Goal: Information Seeking & Learning: Learn about a topic

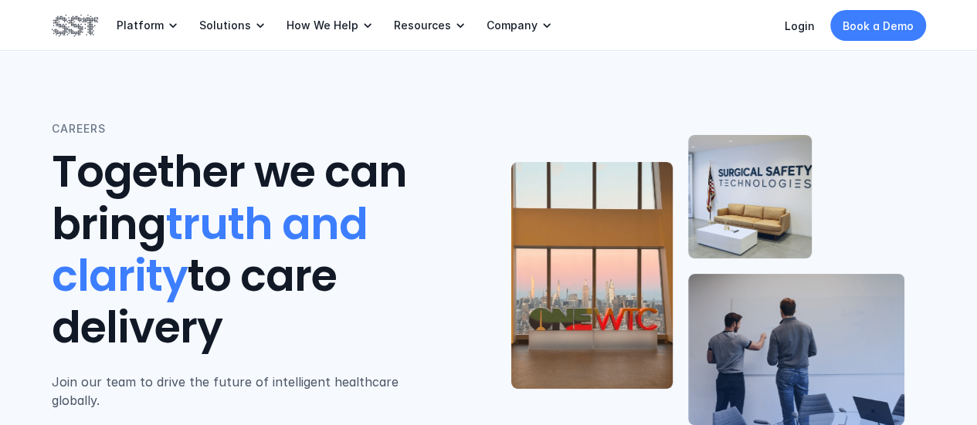
click at [501, 28] on p "Company" at bounding box center [511, 26] width 51 height 14
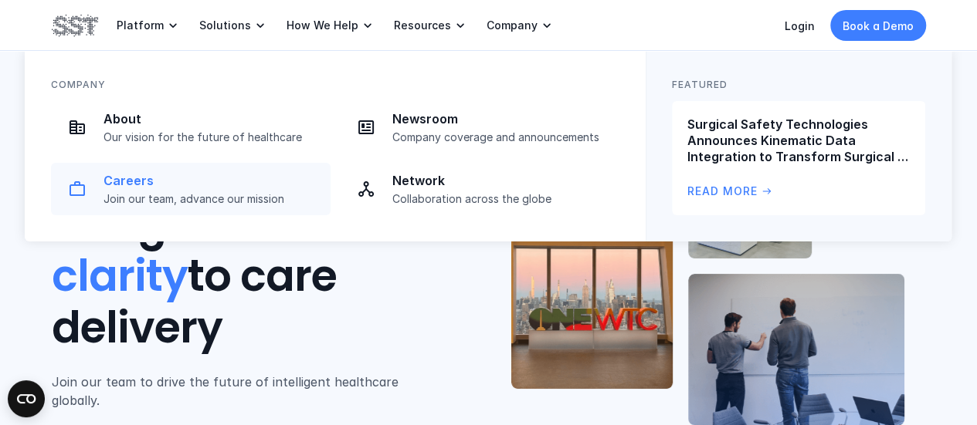
click at [158, 186] on p "Careers" at bounding box center [212, 181] width 218 height 16
click at [253, 200] on p "Join our team, advance our mission" at bounding box center [212, 199] width 218 height 14
click at [185, 197] on p "Join our team, advance our mission" at bounding box center [212, 199] width 218 height 14
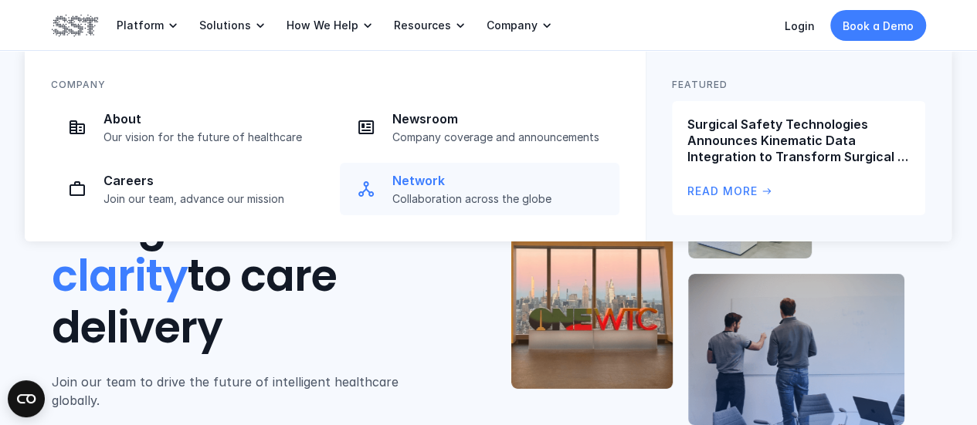
click at [428, 196] on p "Collaboration across the globe" at bounding box center [501, 199] width 218 height 14
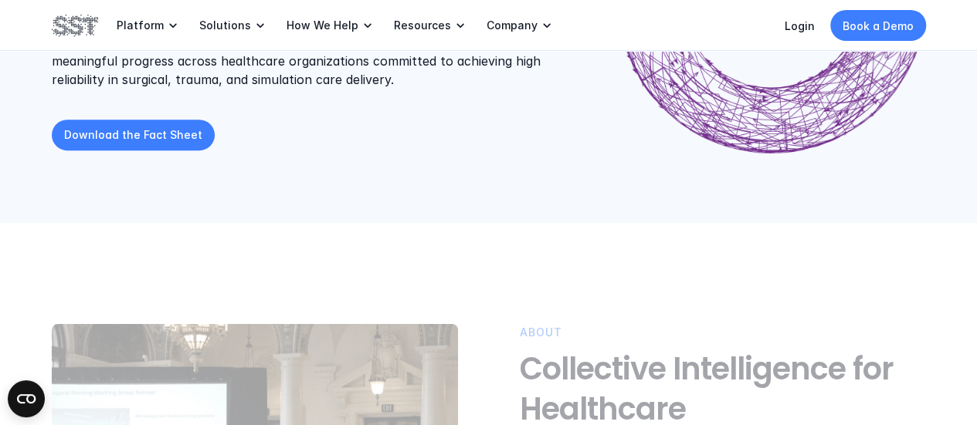
scroll to position [280, 0]
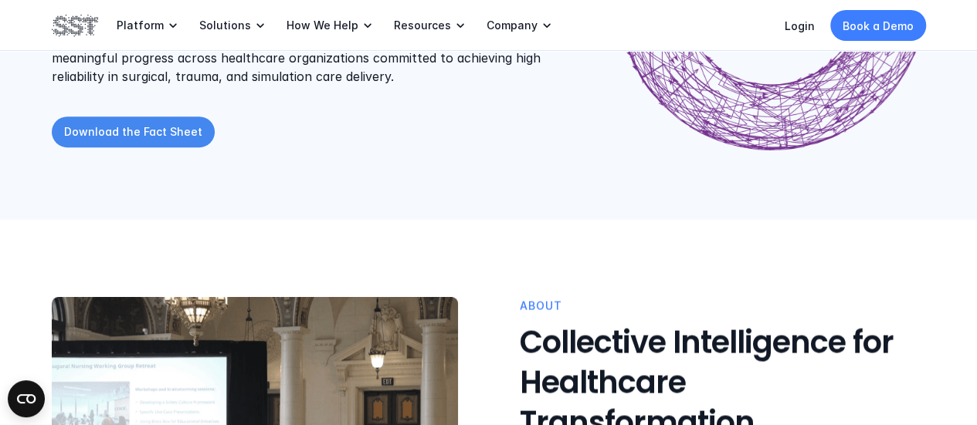
click at [97, 131] on p "Download the Fact Sheet" at bounding box center [133, 132] width 138 height 16
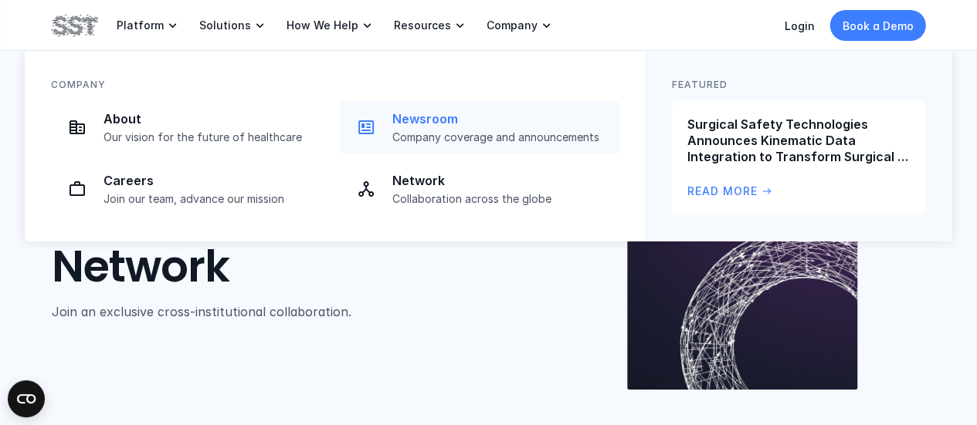
click at [409, 131] on p "Company coverage and announcements" at bounding box center [501, 138] width 218 height 14
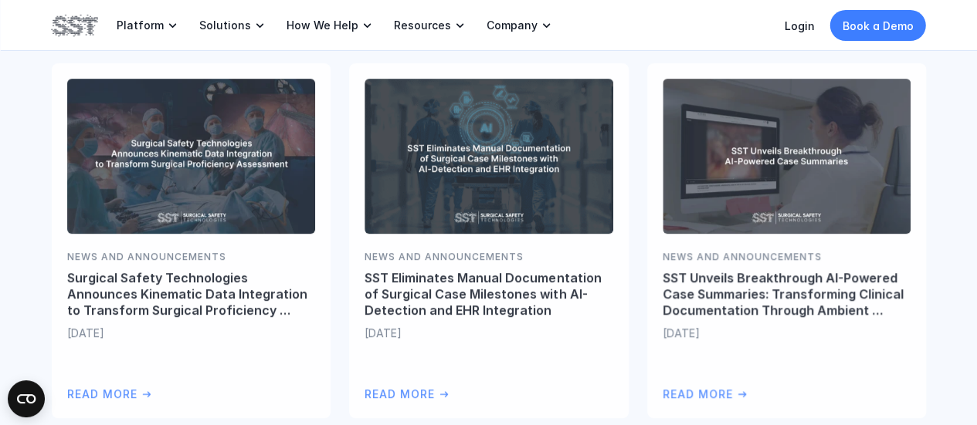
scroll to position [398, 0]
